Goal: Ask a question

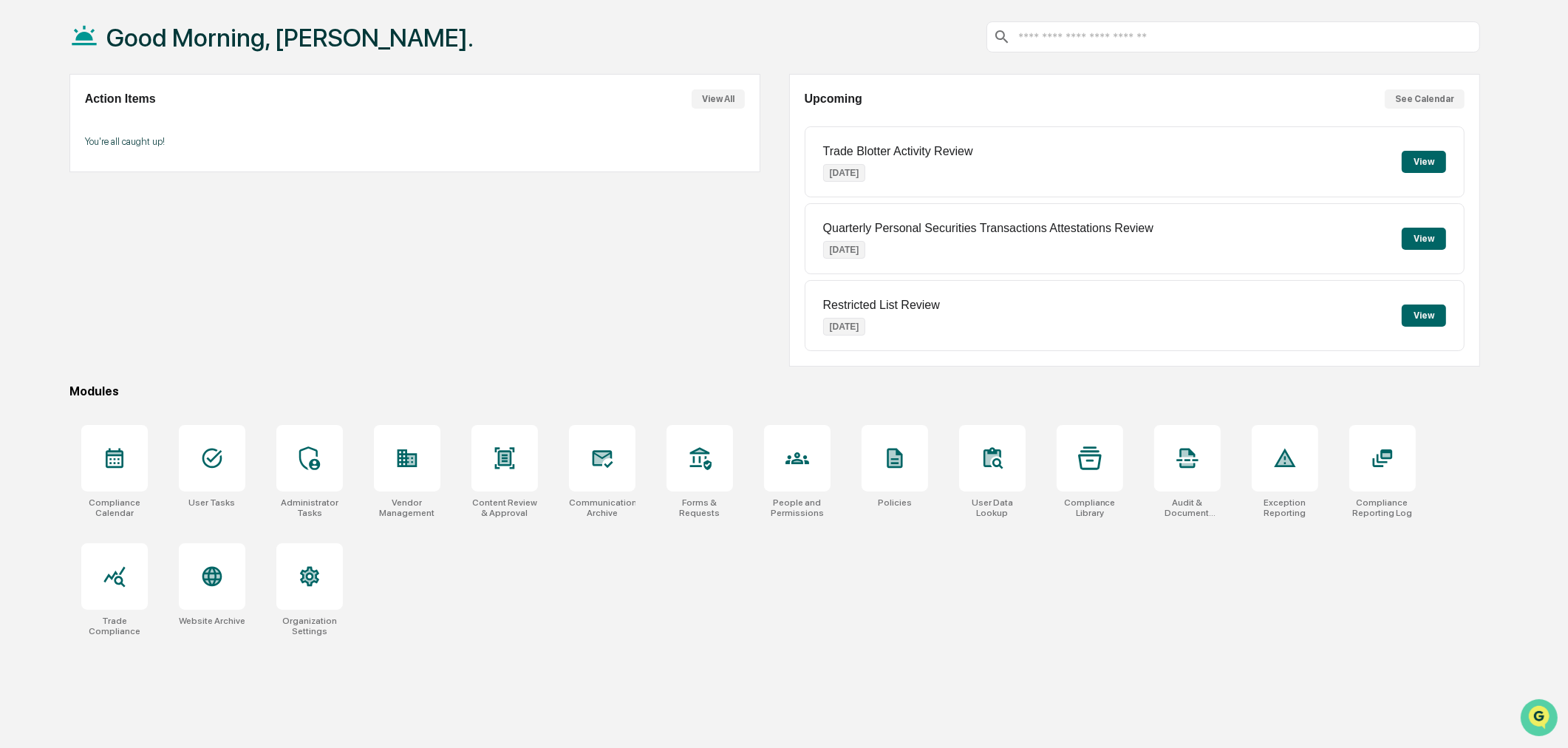
click at [1528, 721] on icon "Open customer support" at bounding box center [1538, 734] width 37 height 37
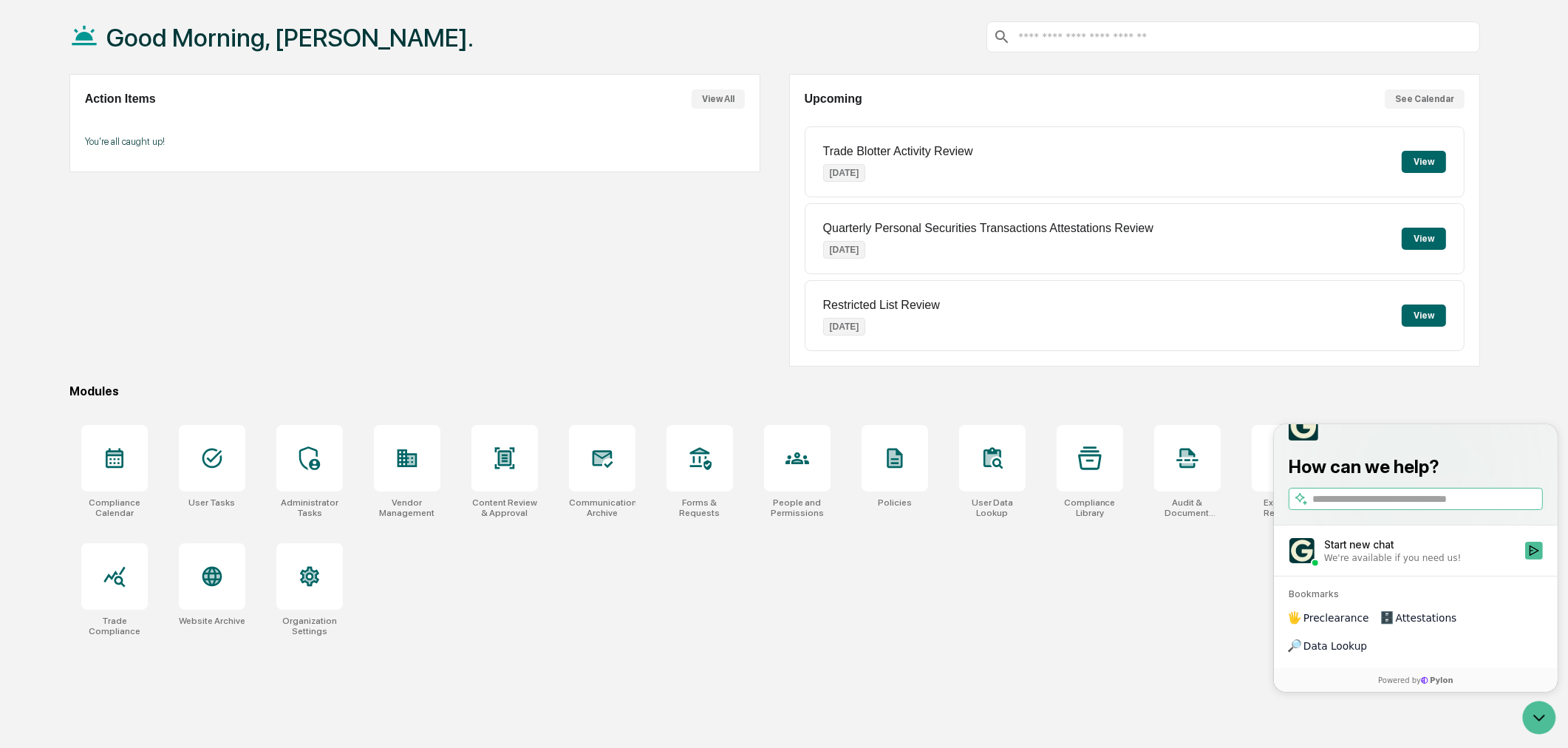
click at [1395, 624] on span "Attestations" at bounding box center [1425, 617] width 61 height 15
click at [1329, 506] on input "search" at bounding box center [1425, 498] width 228 height 15
type input "**********"
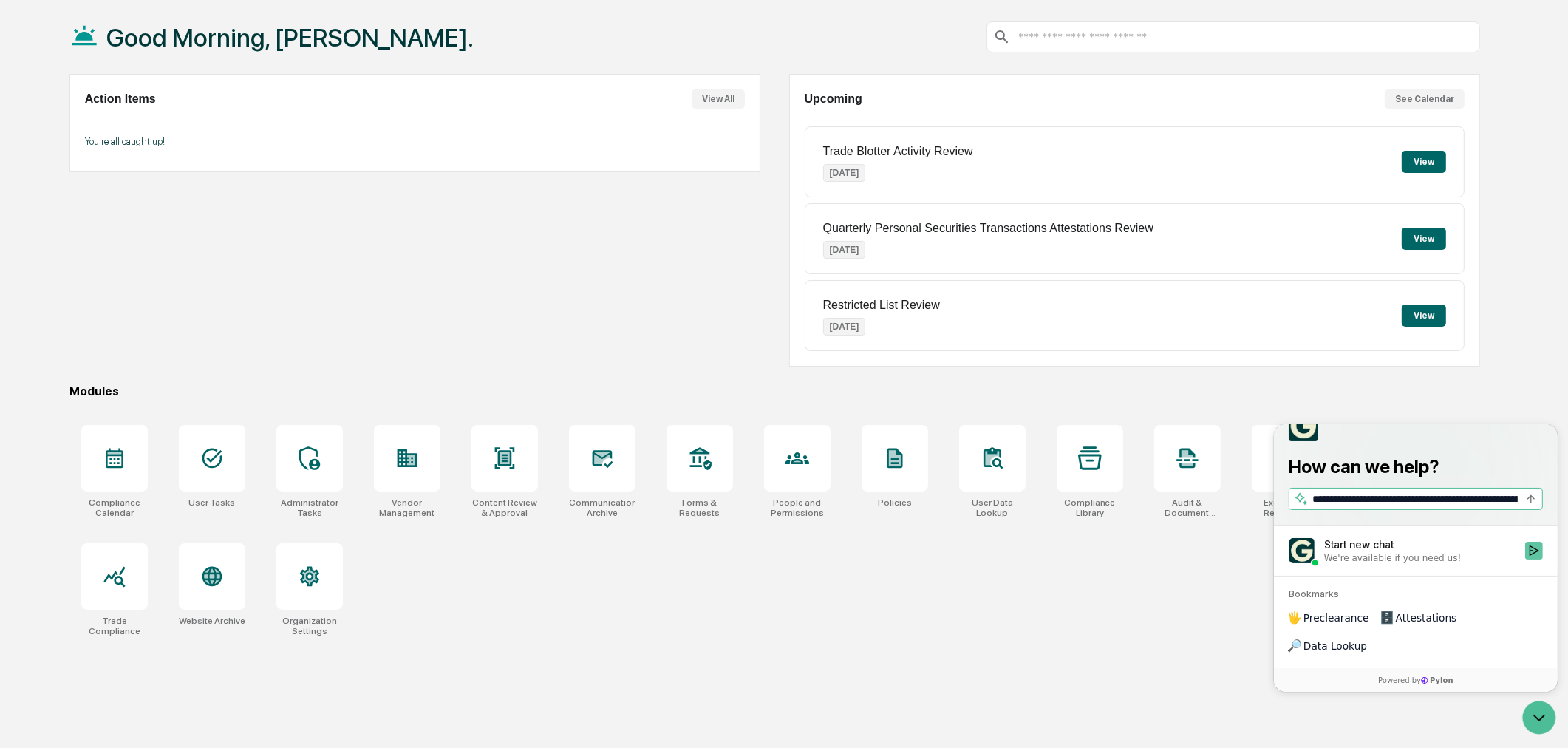
click at [1533, 555] on icon "Start new chat" at bounding box center [1533, 549] width 12 height 12
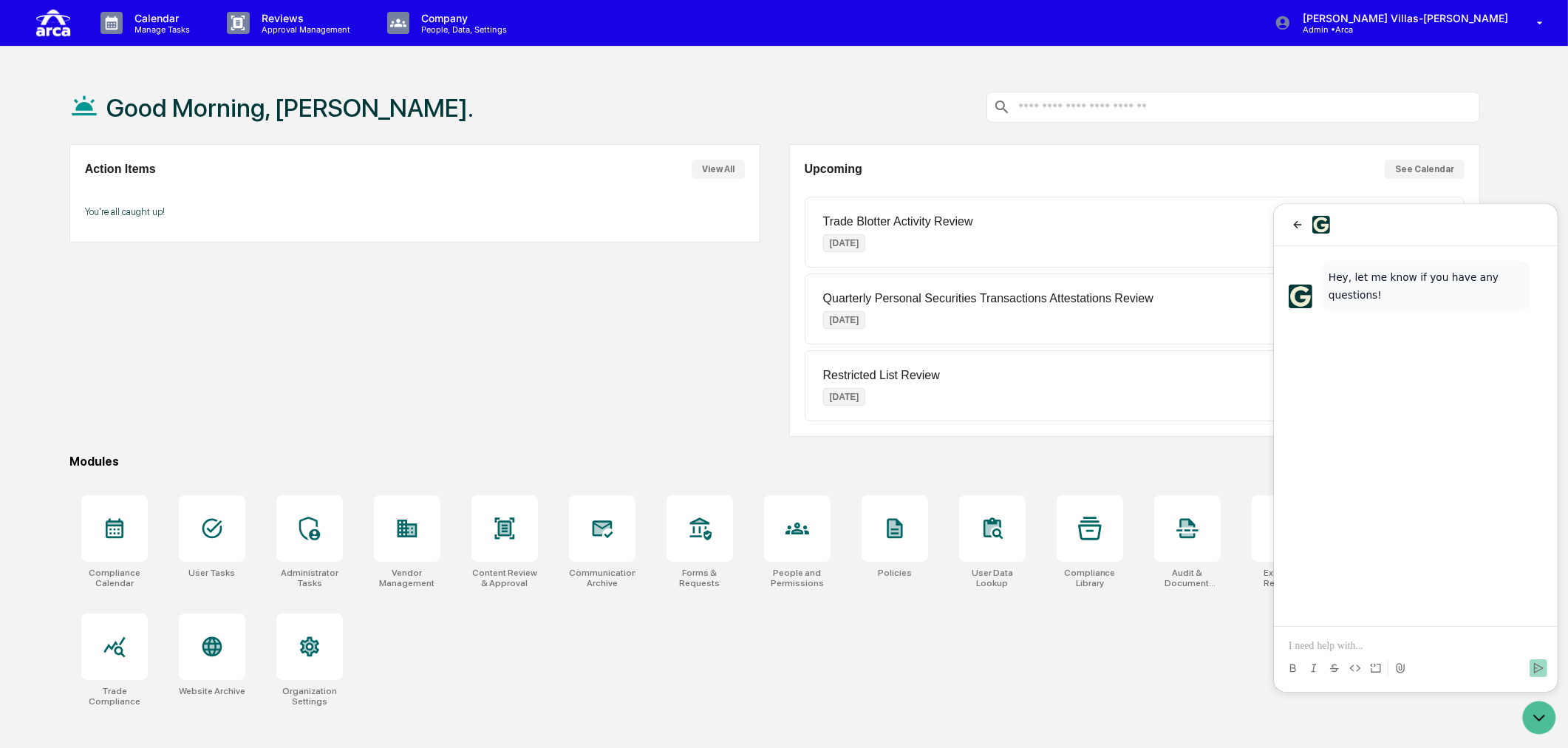
scroll to position [70, 0]
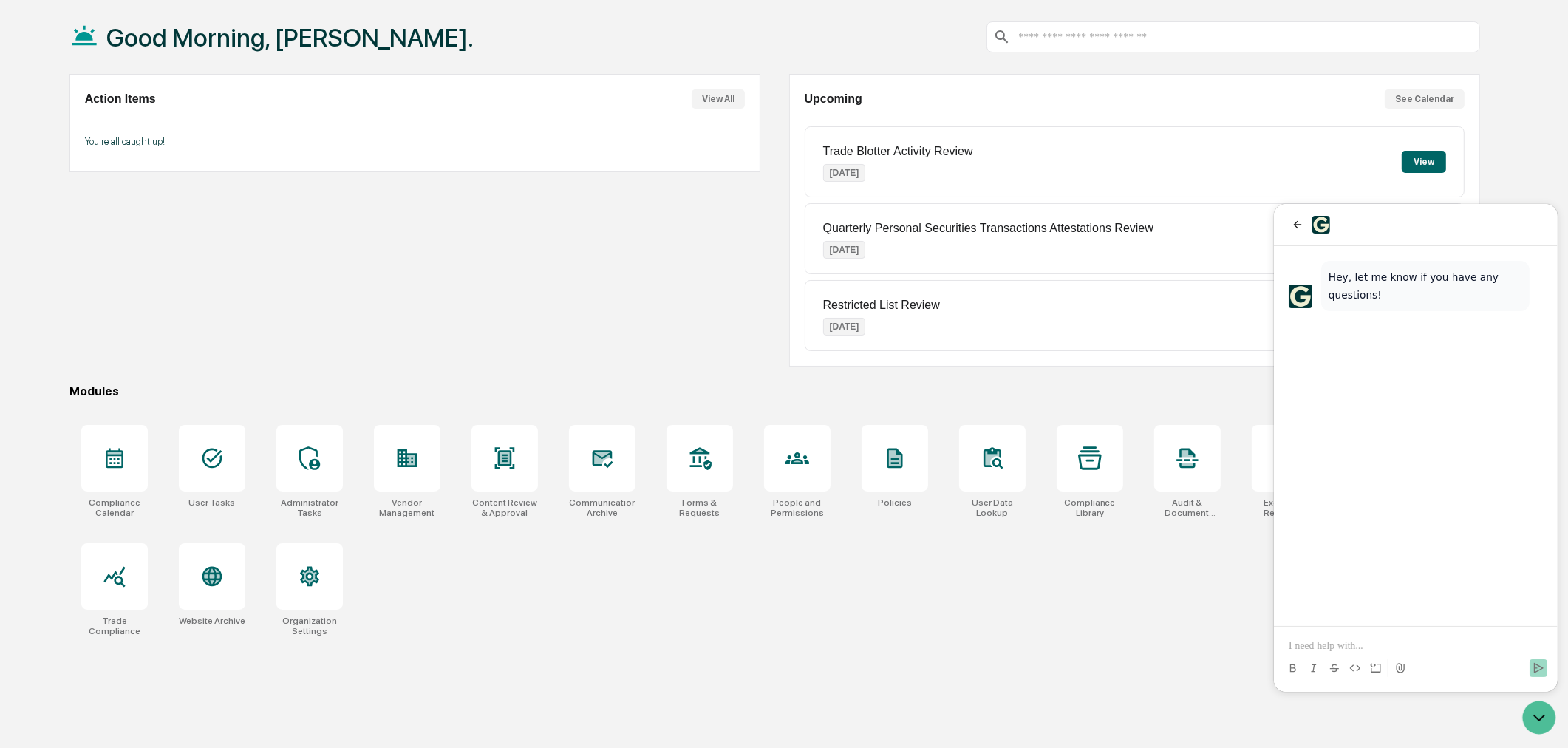
click at [1369, 286] on div "Hey, let me know if you have any questions!" at bounding box center [1424, 285] width 194 height 35
click at [1380, 638] on p at bounding box center [1414, 645] width 254 height 15
click at [1332, 642] on p at bounding box center [1414, 645] width 254 height 15
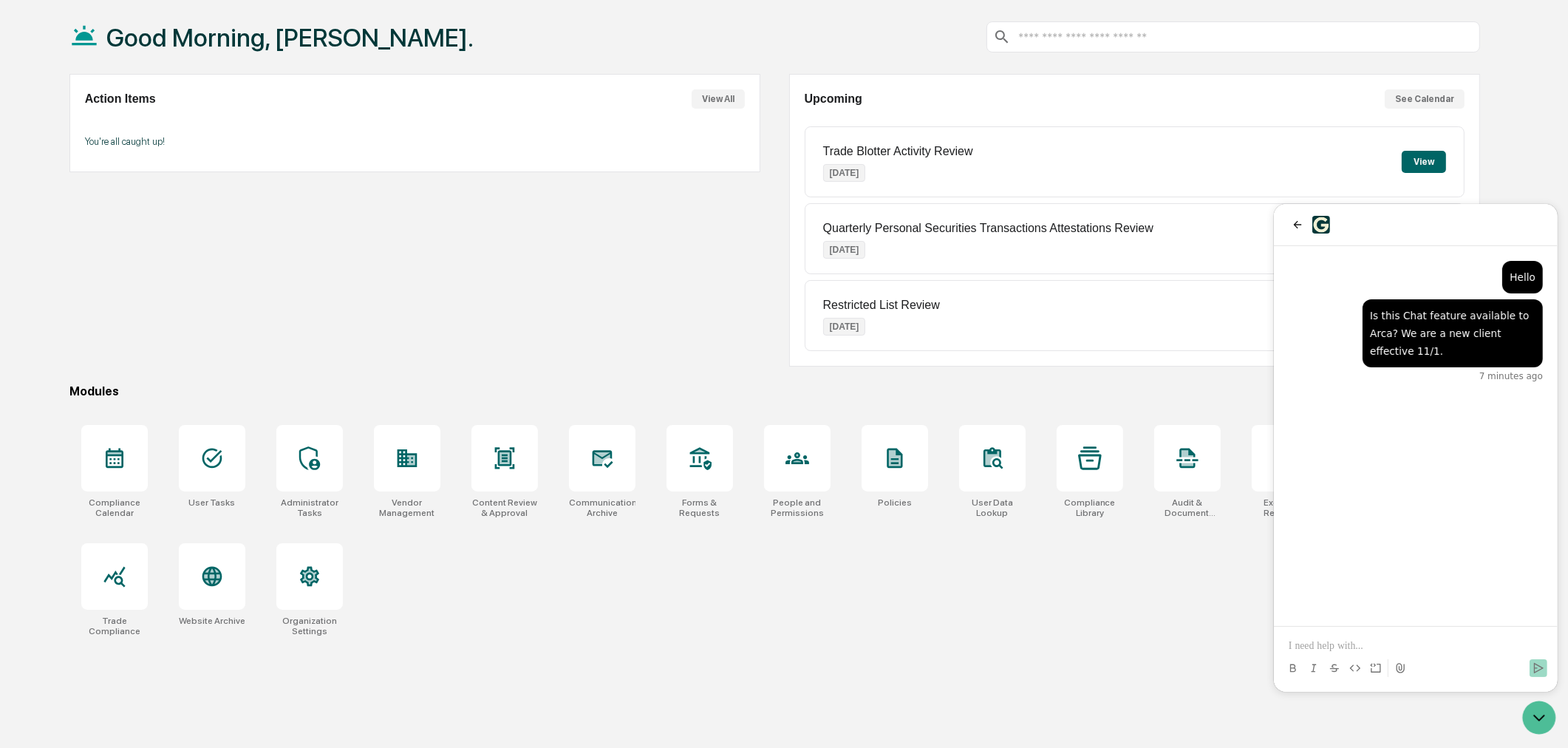
click at [342, 277] on div "Action Items View All You're all caught up!" at bounding box center [415, 219] width 692 height 292
click at [1139, 379] on div "Good Morning, Christine. Action Items View All You're all caught up! Upcoming S…" at bounding box center [774, 374] width 1455 height 748
click at [1160, 668] on div "Good Morning, Christine. Action Items View All You're all caught up! Upcoming S…" at bounding box center [774, 374] width 1455 height 748
click at [1340, 539] on div "Hi Chris! Yes, this is available to all customers on Greenboard. Let me know if…" at bounding box center [1415, 435] width 284 height 379
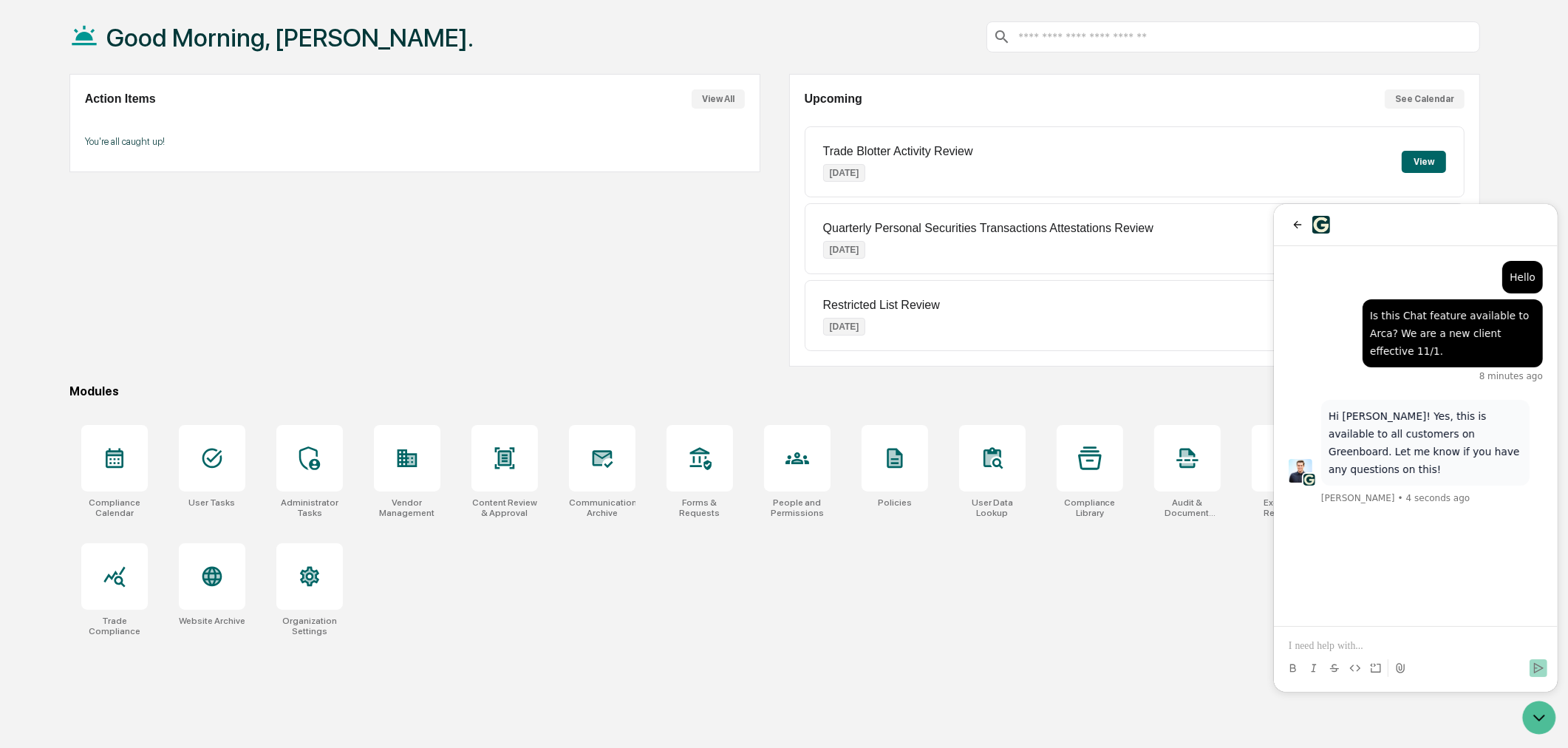
click at [1346, 652] on div at bounding box center [1414, 667] width 272 height 29
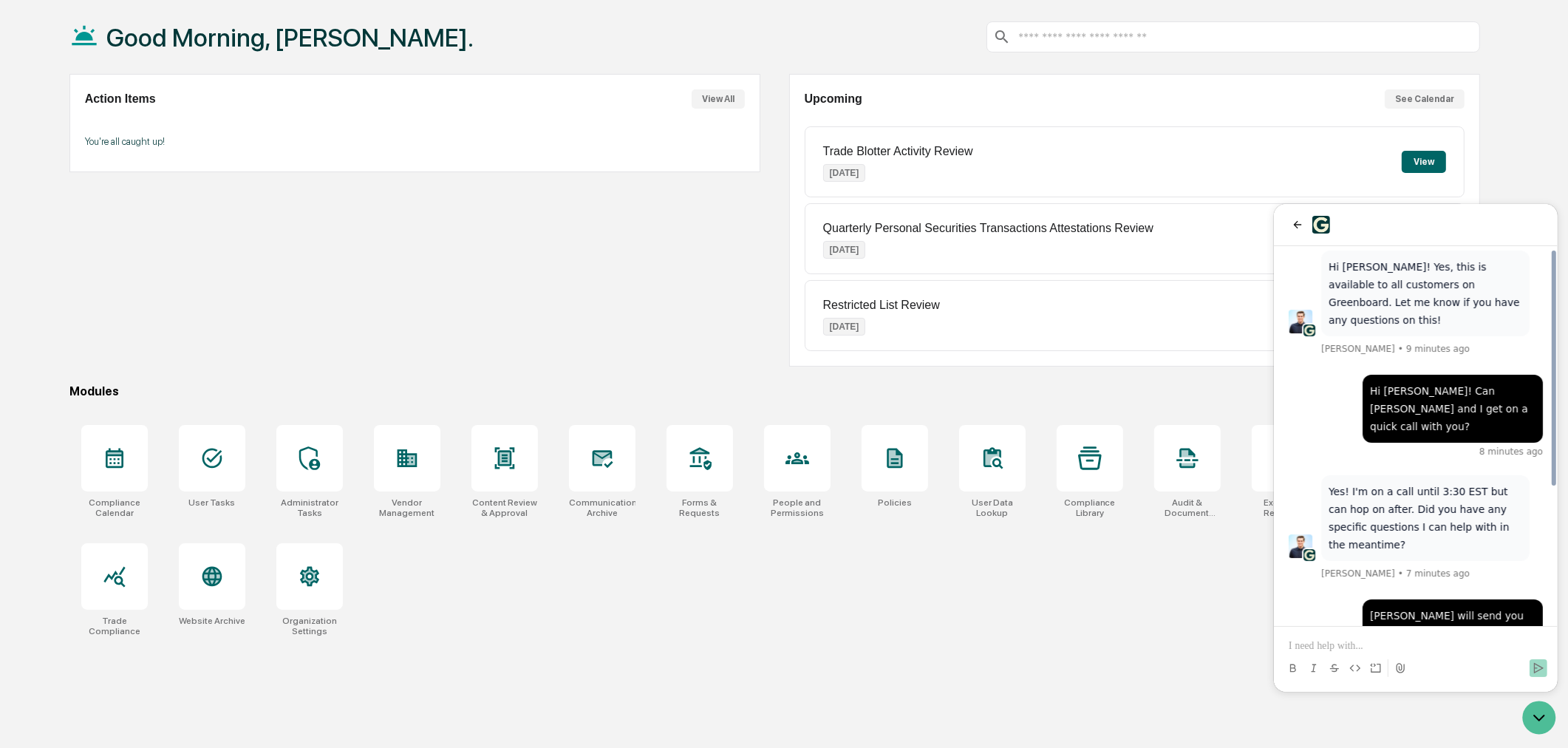
scroll to position [219, 0]
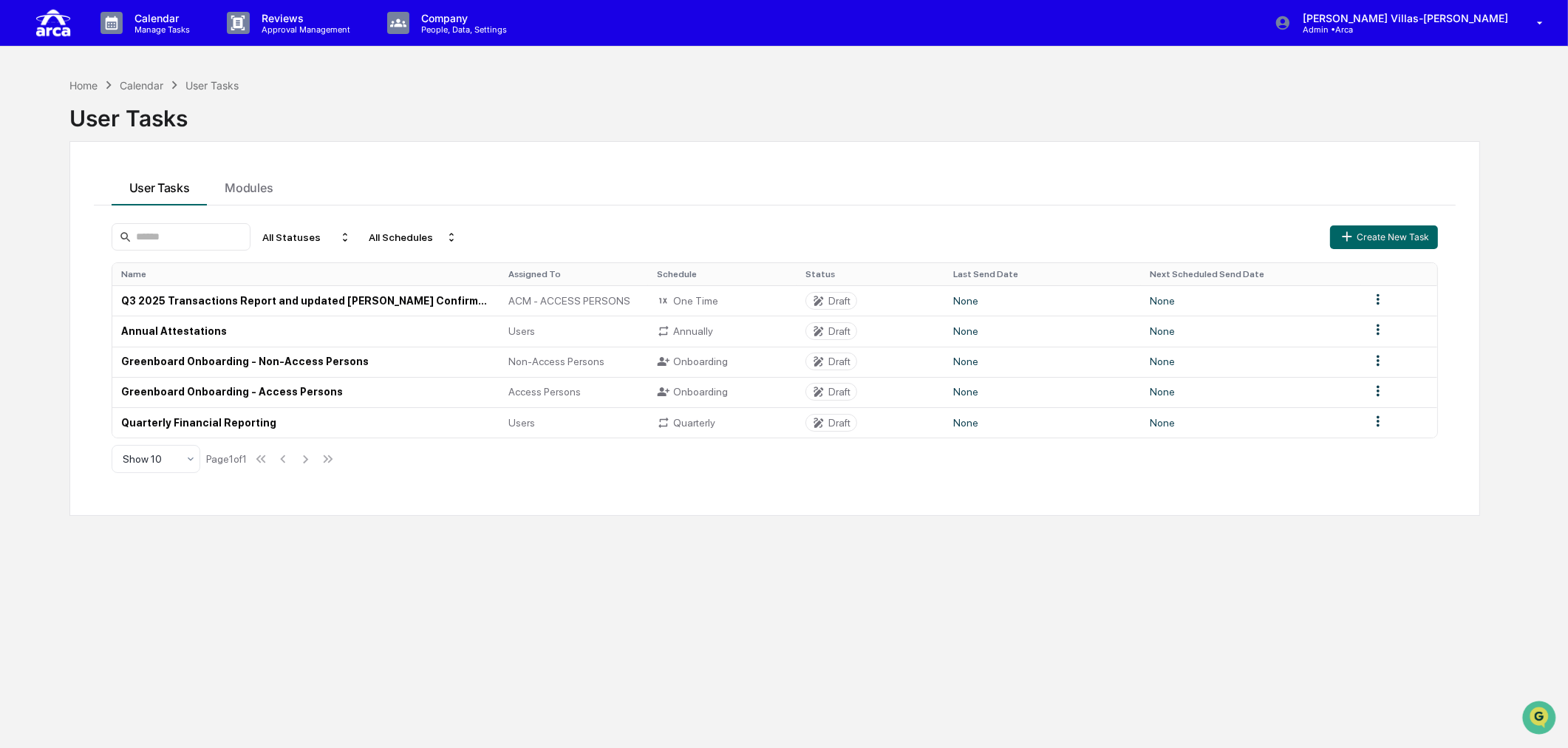
click at [670, 661] on div "Home Calendar User Tasks User Tasks User Tasks Modules All Statuses All Schedul…" at bounding box center [774, 444] width 1455 height 748
